Goal: Information Seeking & Learning: Learn about a topic

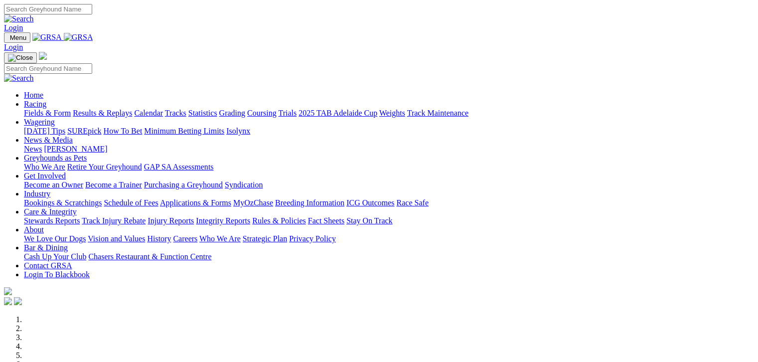
click at [34, 109] on link "Fields & Form" at bounding box center [47, 113] width 47 height 8
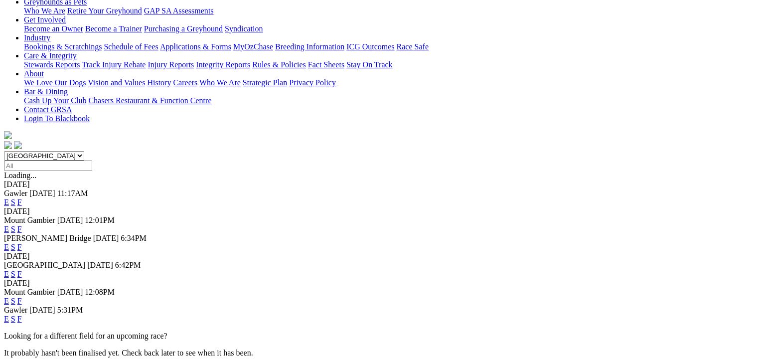
scroll to position [174, 0]
click at [22, 296] on link "F" at bounding box center [19, 300] width 4 height 8
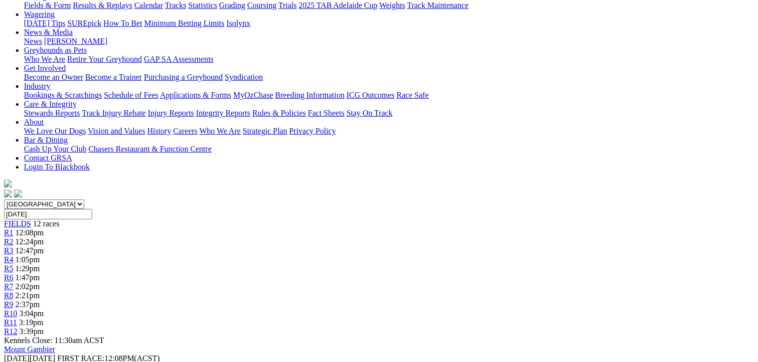
scroll to position [125, 0]
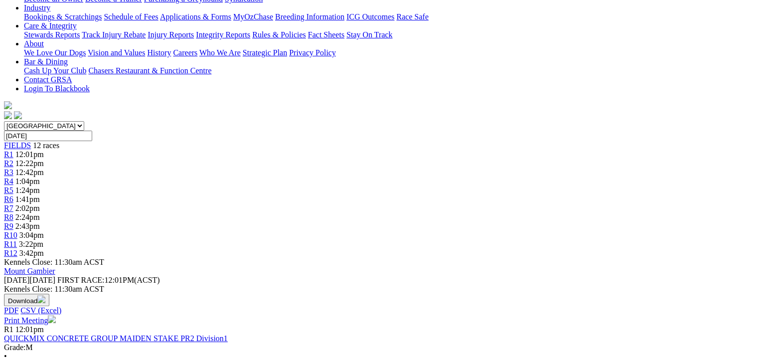
scroll to position [199, 0]
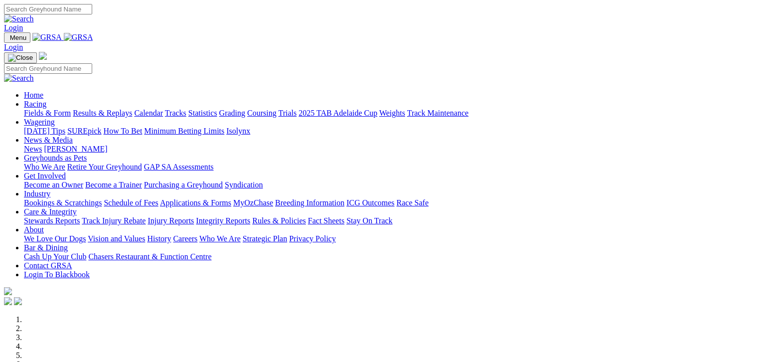
click at [24, 109] on link "Fields & Form" at bounding box center [47, 113] width 47 height 8
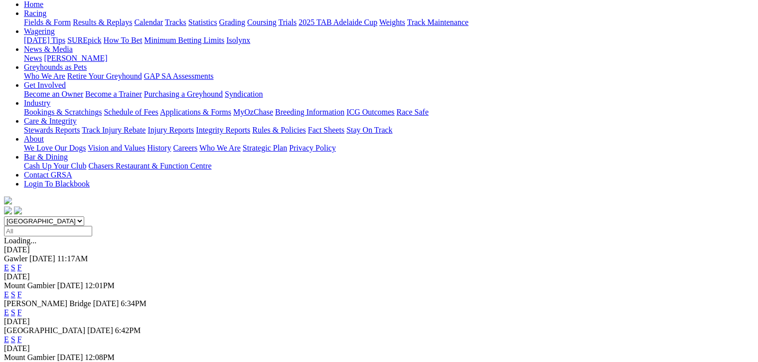
scroll to position [125, 0]
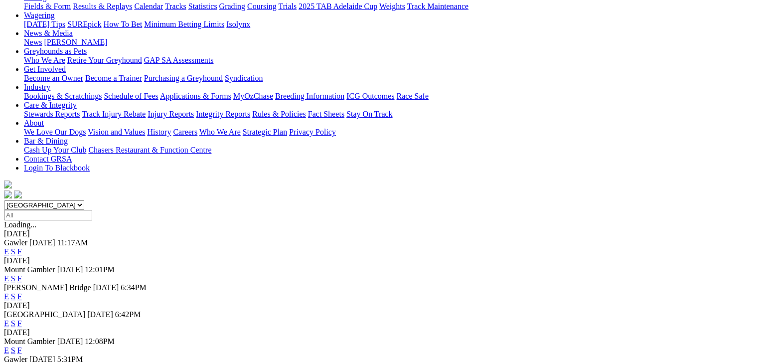
click at [22, 346] on link "F" at bounding box center [19, 350] width 4 height 8
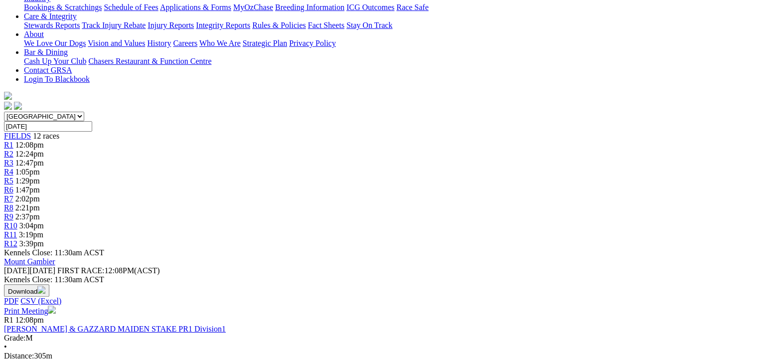
scroll to position [87, 0]
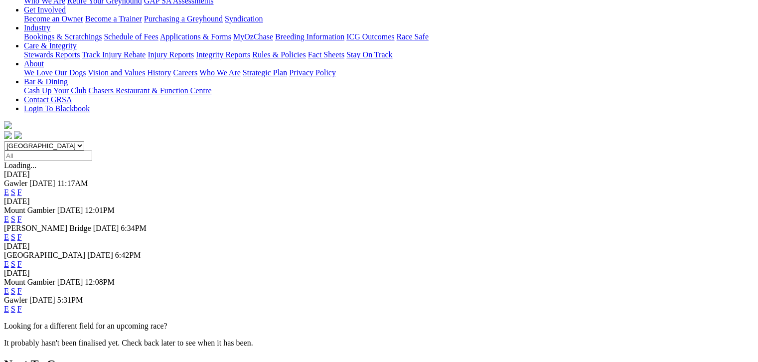
scroll to position [199, 0]
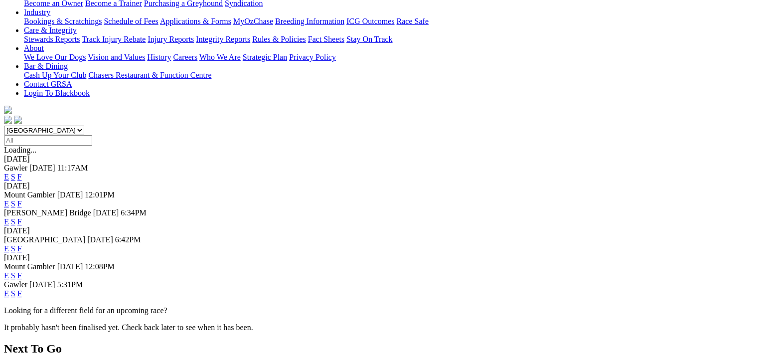
click at [22, 289] on link "F" at bounding box center [19, 293] width 4 height 8
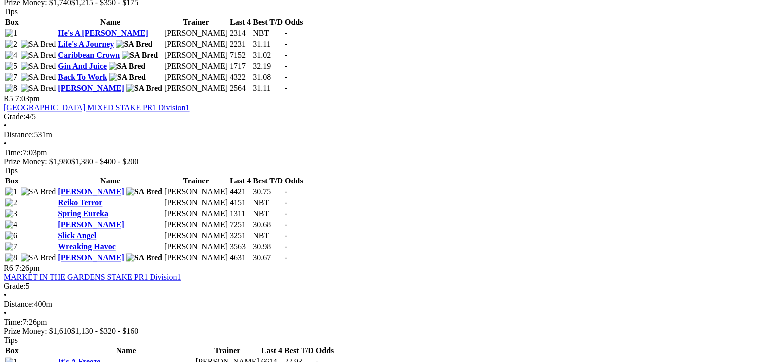
scroll to position [1083, 0]
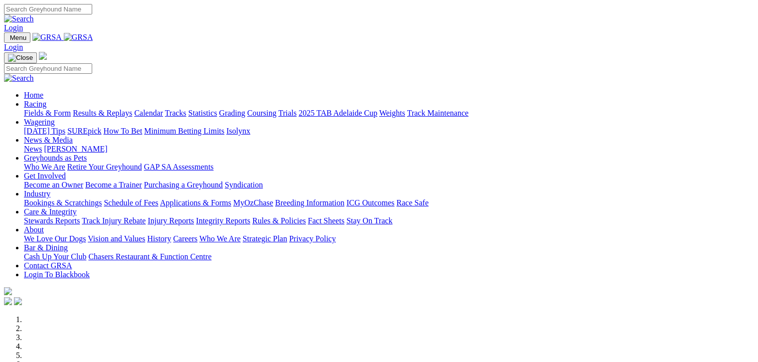
click at [24, 109] on link "Fields & Form" at bounding box center [47, 113] width 47 height 8
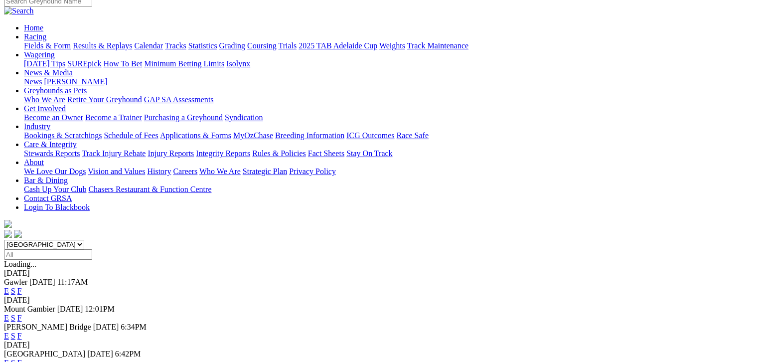
scroll to position [112, 0]
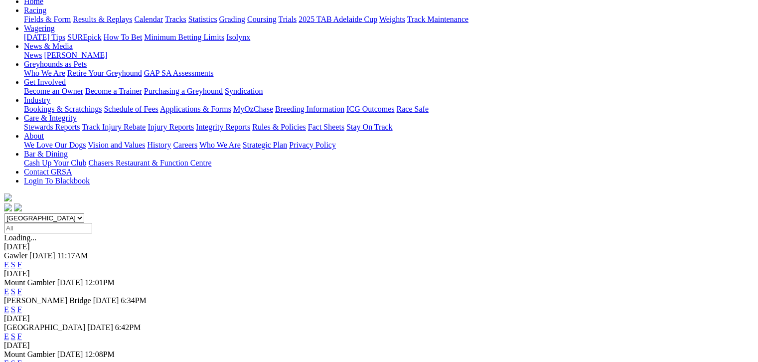
click at [22, 359] on link "F" at bounding box center [19, 363] width 4 height 8
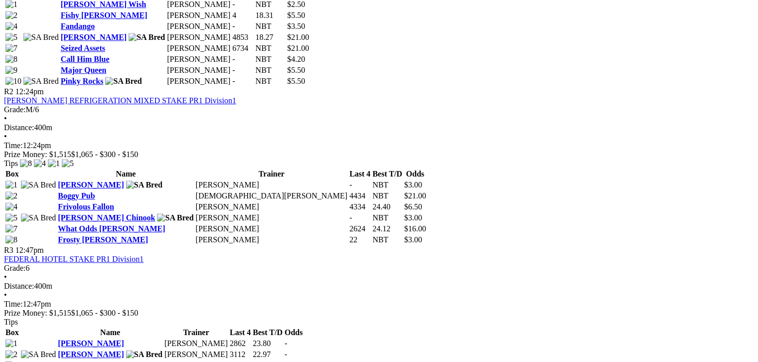
scroll to position [523, 0]
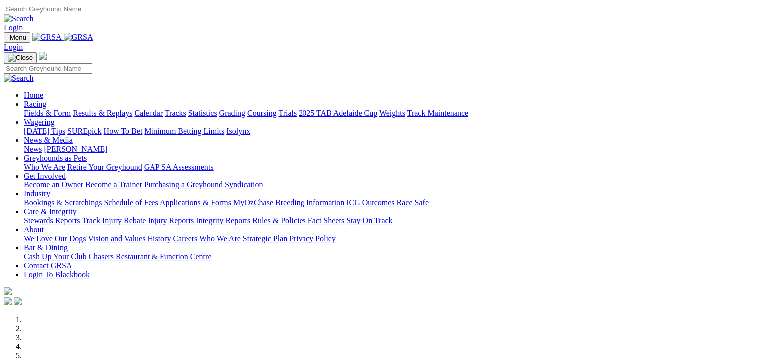
click at [48, 109] on link "Fields & Form" at bounding box center [47, 113] width 47 height 8
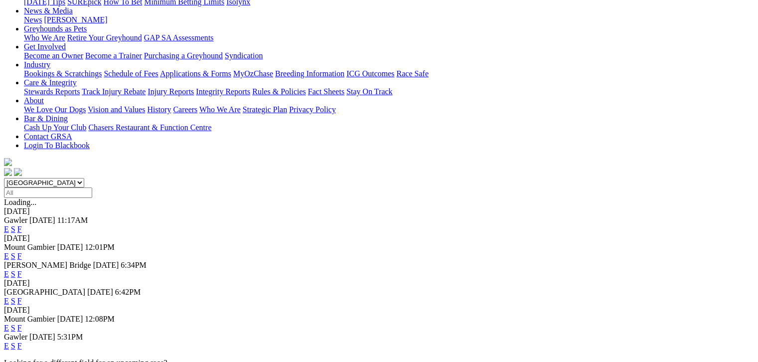
scroll to position [149, 0]
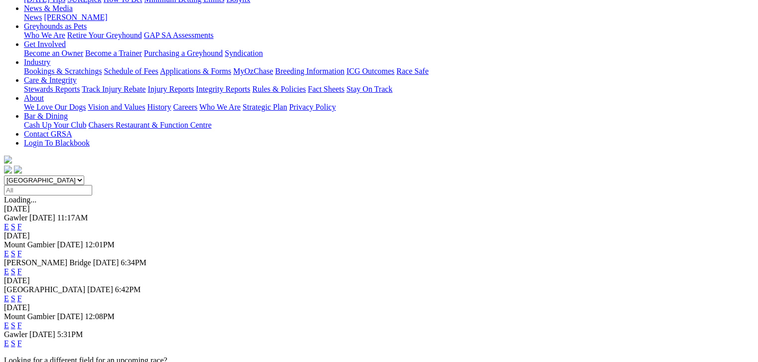
click at [22, 321] on link "F" at bounding box center [19, 325] width 4 height 8
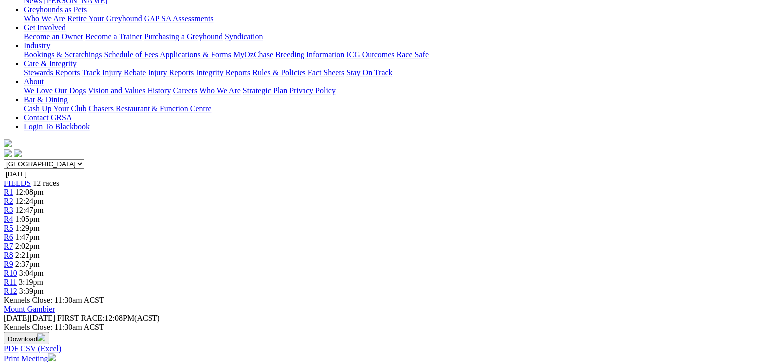
scroll to position [112, 0]
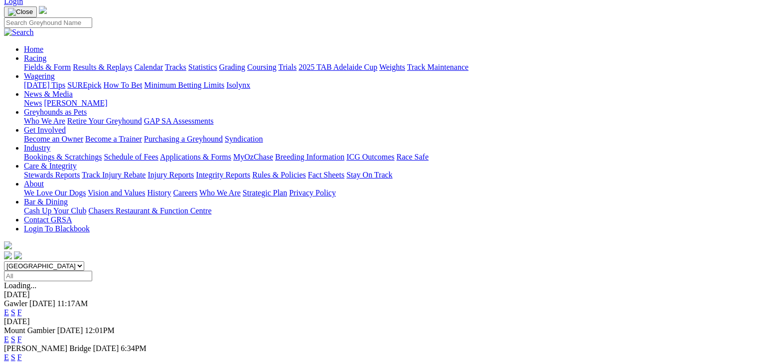
scroll to position [75, 0]
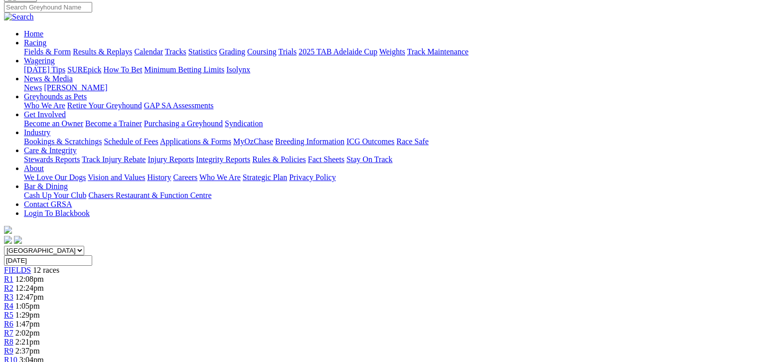
scroll to position [100, 0]
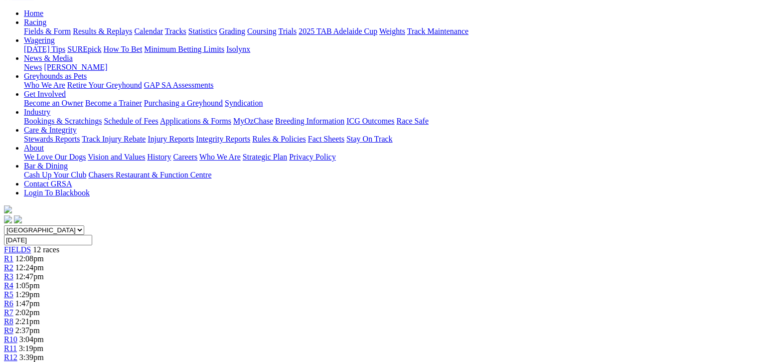
click at [44, 263] on span "12:24pm" at bounding box center [29, 267] width 28 height 8
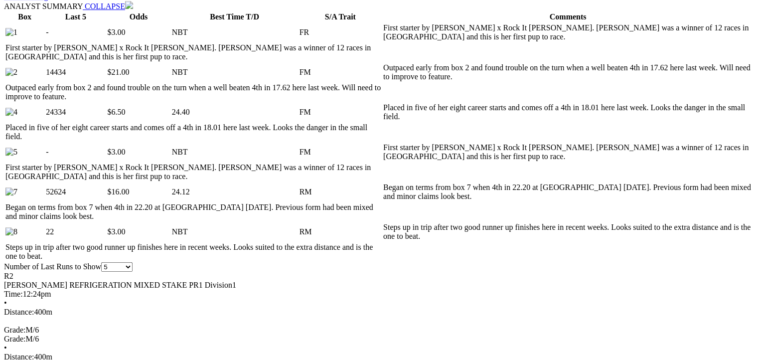
scroll to position [486, 0]
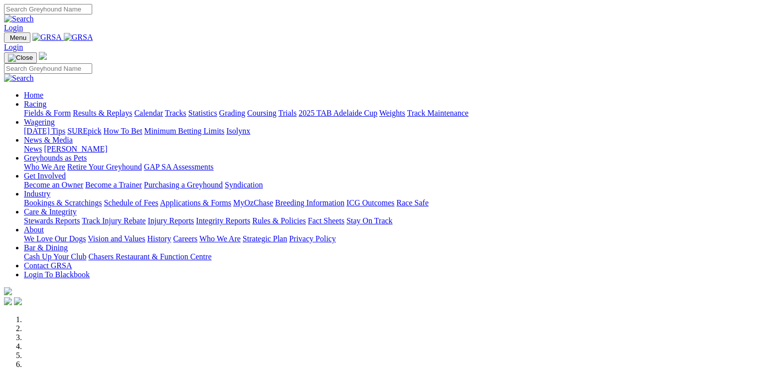
click at [46, 100] on link "Racing" at bounding box center [35, 104] width 22 height 8
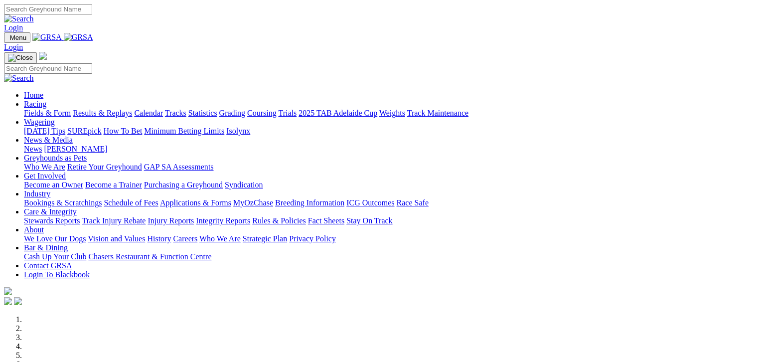
click at [32, 109] on link "Fields & Form" at bounding box center [47, 113] width 47 height 8
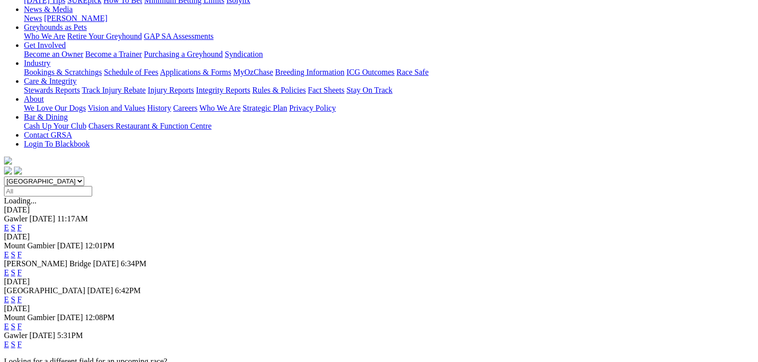
scroll to position [149, 0]
click at [22, 321] on link "F" at bounding box center [19, 325] width 4 height 8
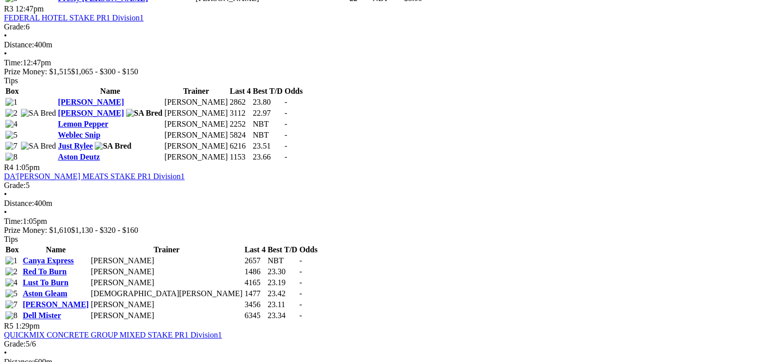
scroll to position [859, 0]
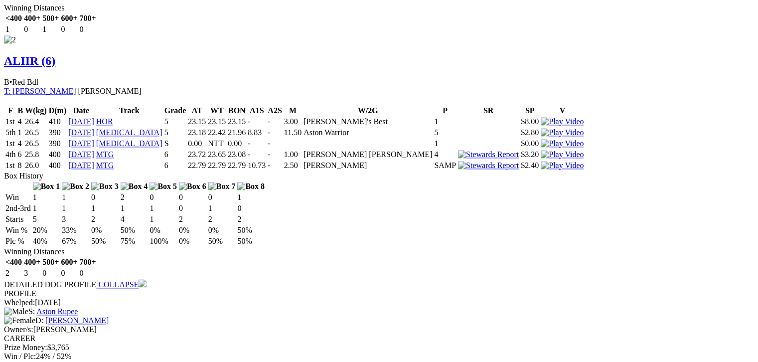
scroll to position [1207, 0]
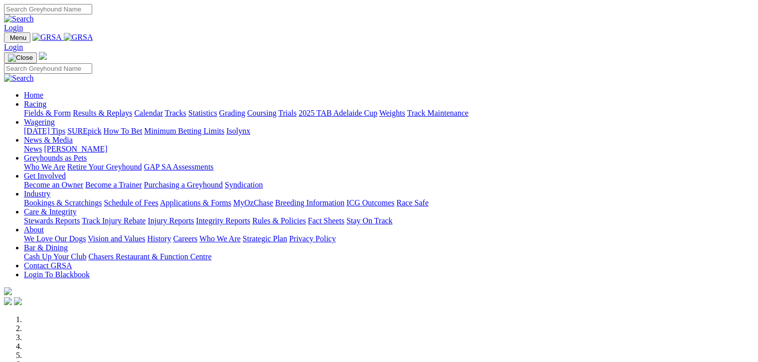
click at [42, 109] on link "Fields & Form" at bounding box center [47, 113] width 47 height 8
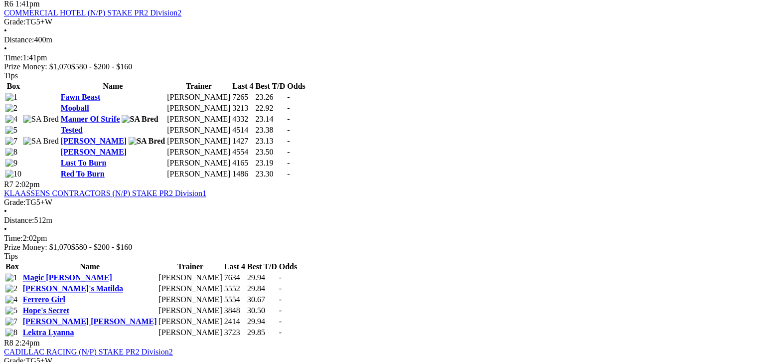
scroll to position [1432, 0]
